Goal: Navigation & Orientation: Find specific page/section

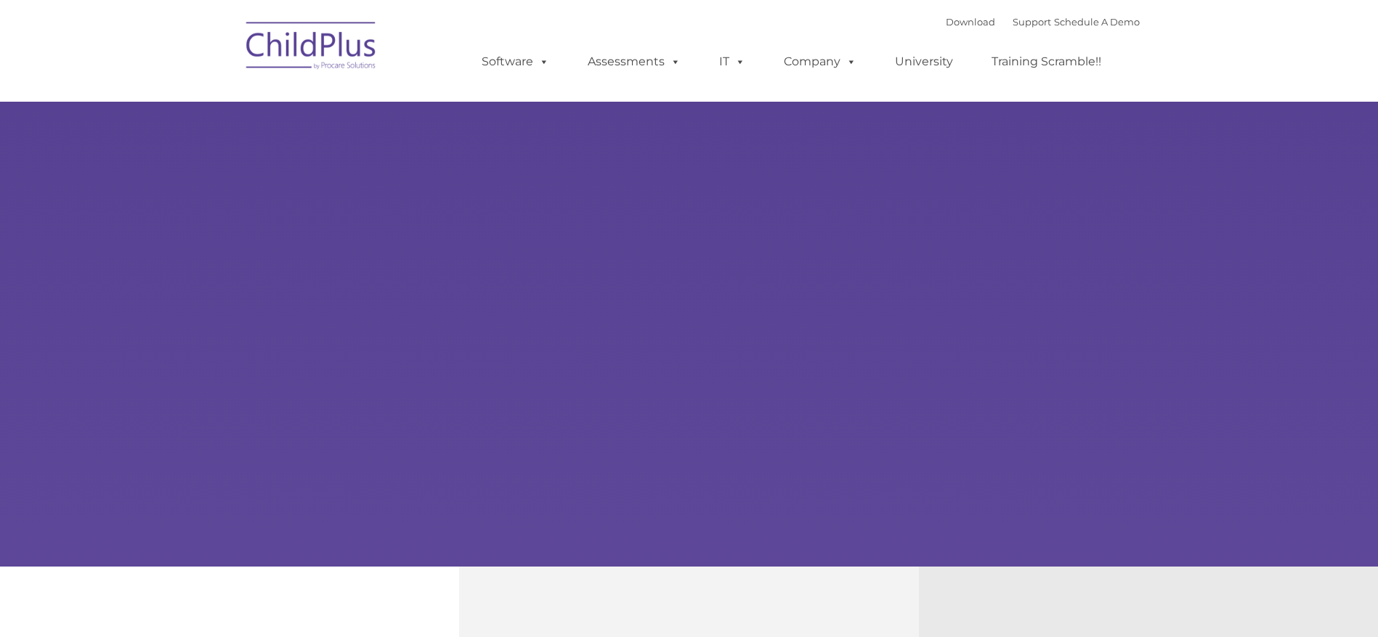
select select "MEDIUM"
type input ""
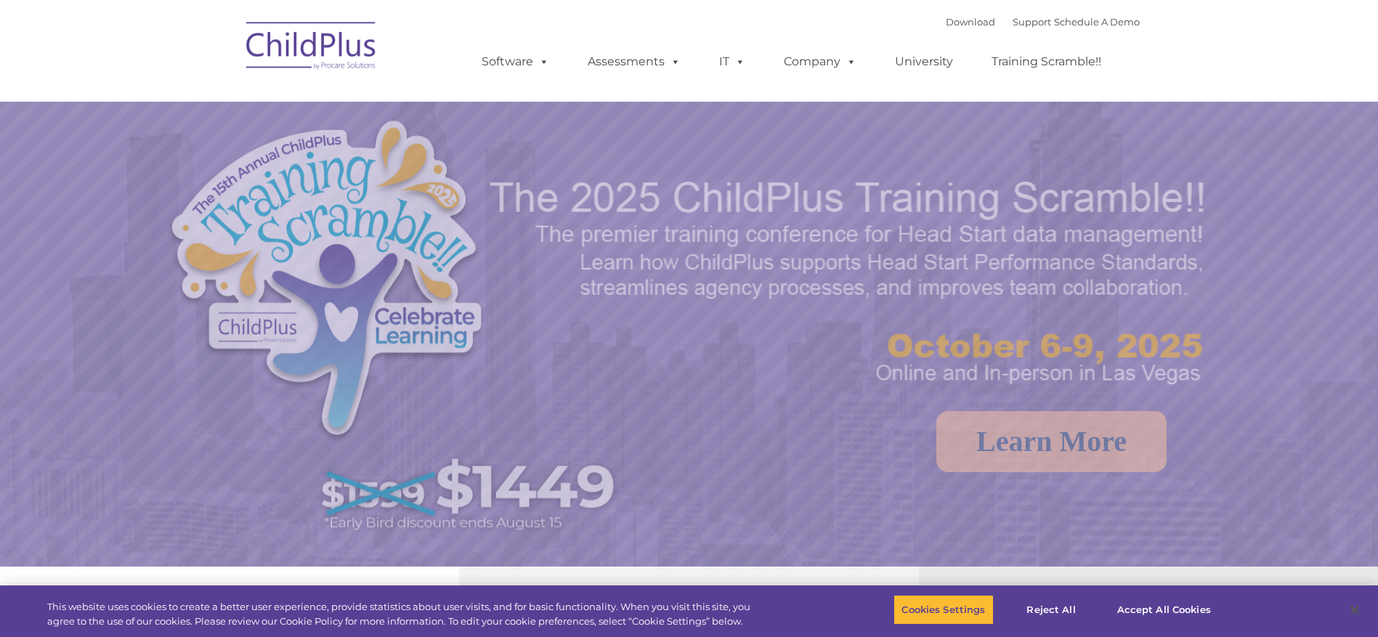
select select "MEDIUM"
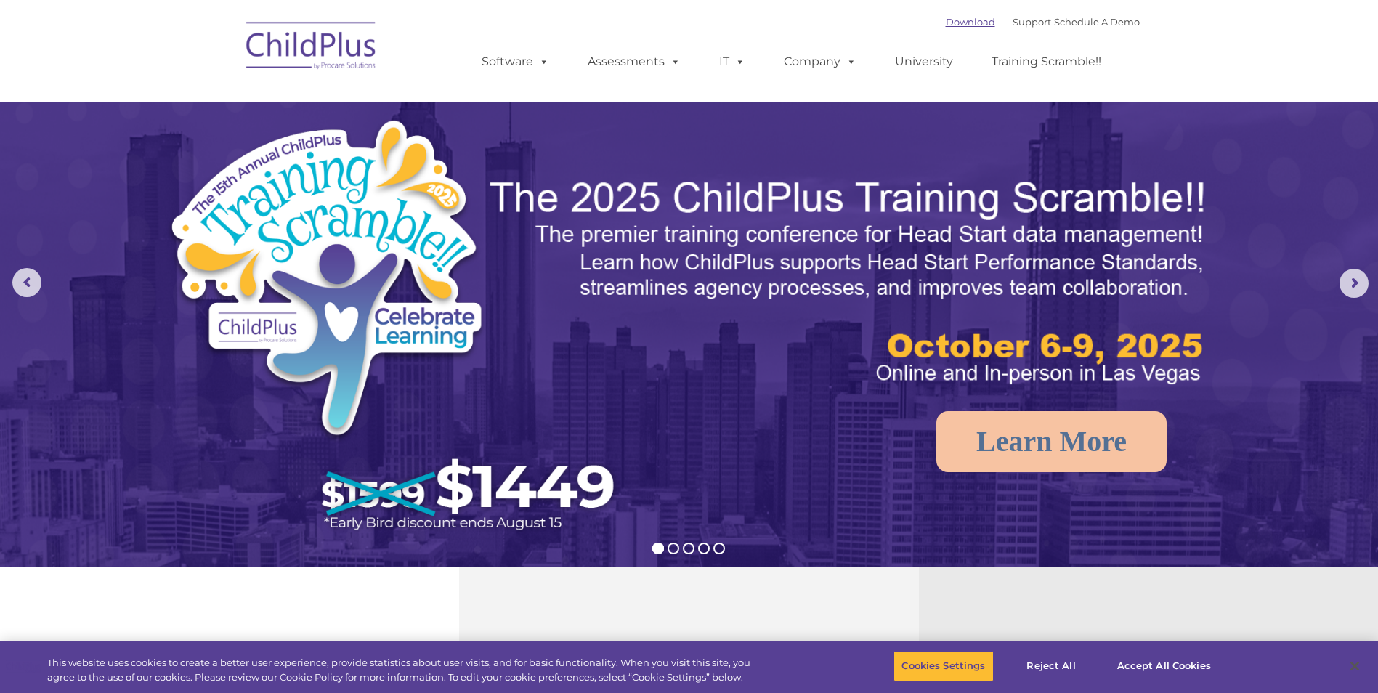
click at [953, 24] on link "Download" at bounding box center [970, 22] width 49 height 12
